Goal: Transaction & Acquisition: Purchase product/service

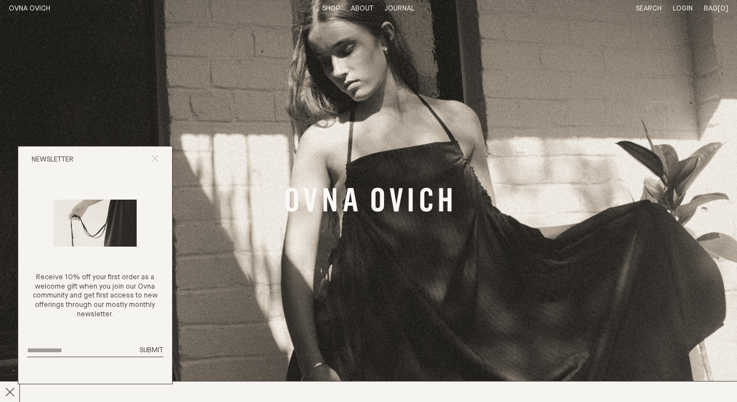
click at [154, 156] on icon "Close popup" at bounding box center [155, 158] width 7 height 7
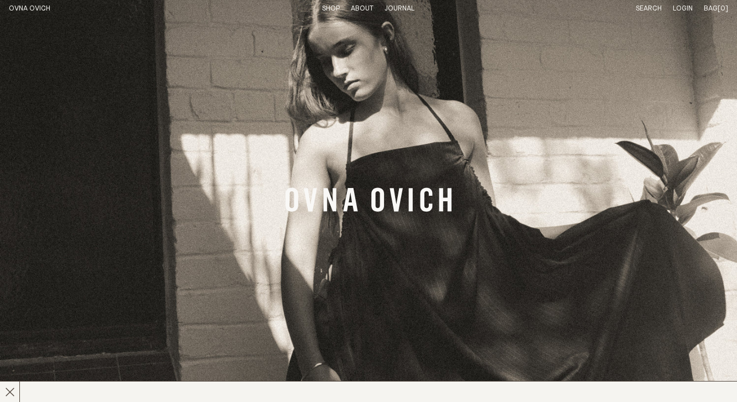
click at [328, 7] on link "Shop" at bounding box center [331, 8] width 18 height 7
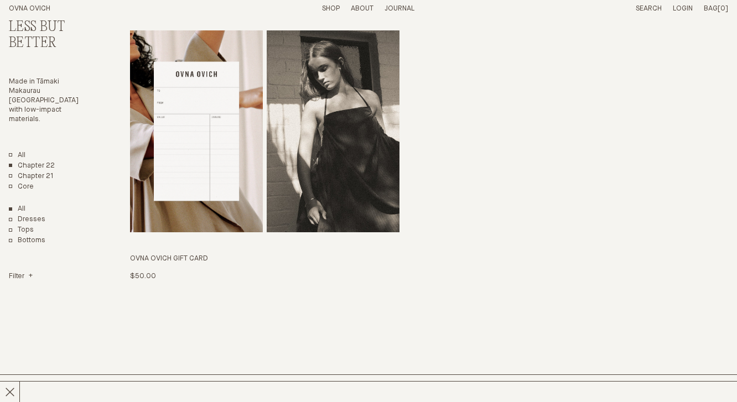
scroll to position [2324, 0]
click at [39, 179] on link "Chapter 21" at bounding box center [31, 175] width 45 height 9
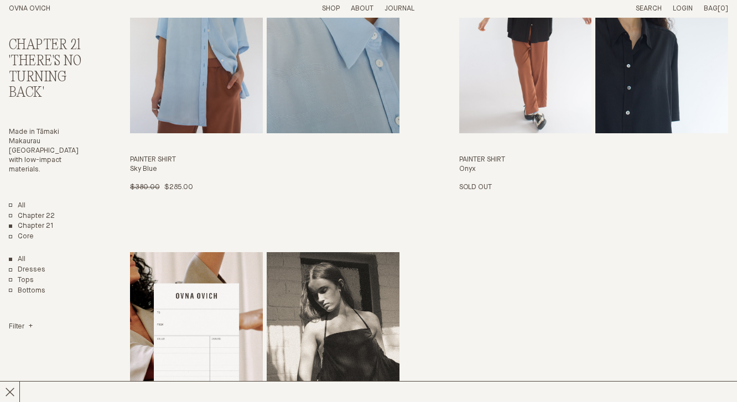
scroll to position [1995, 0]
